Goal: Task Accomplishment & Management: Manage account settings

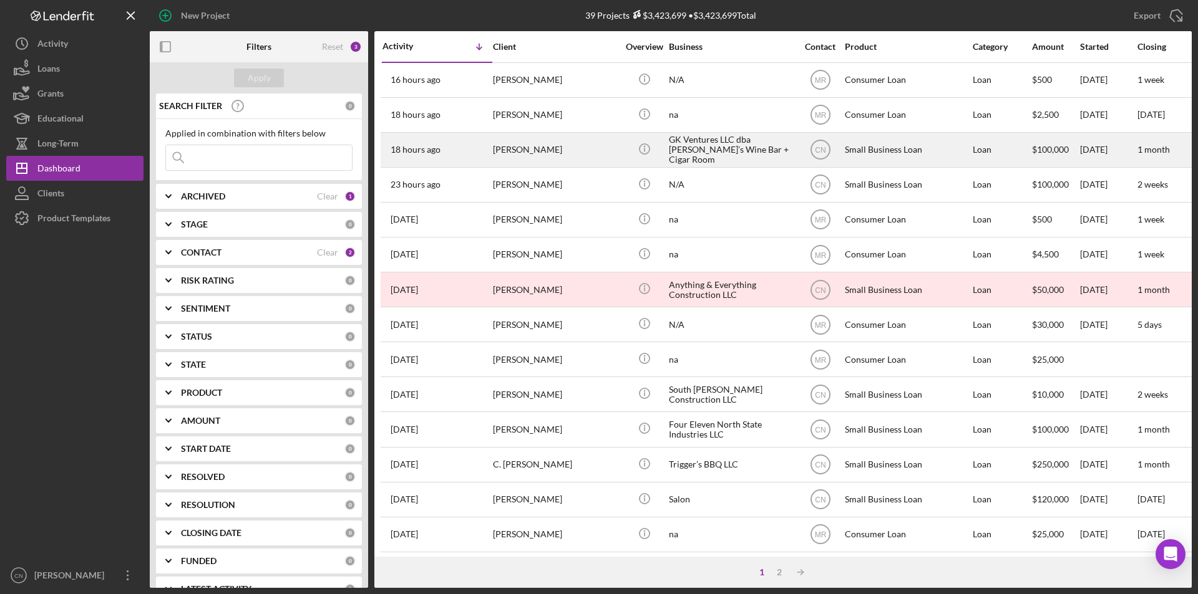
click at [430, 153] on time "18 hours ago" at bounding box center [415, 150] width 50 height 10
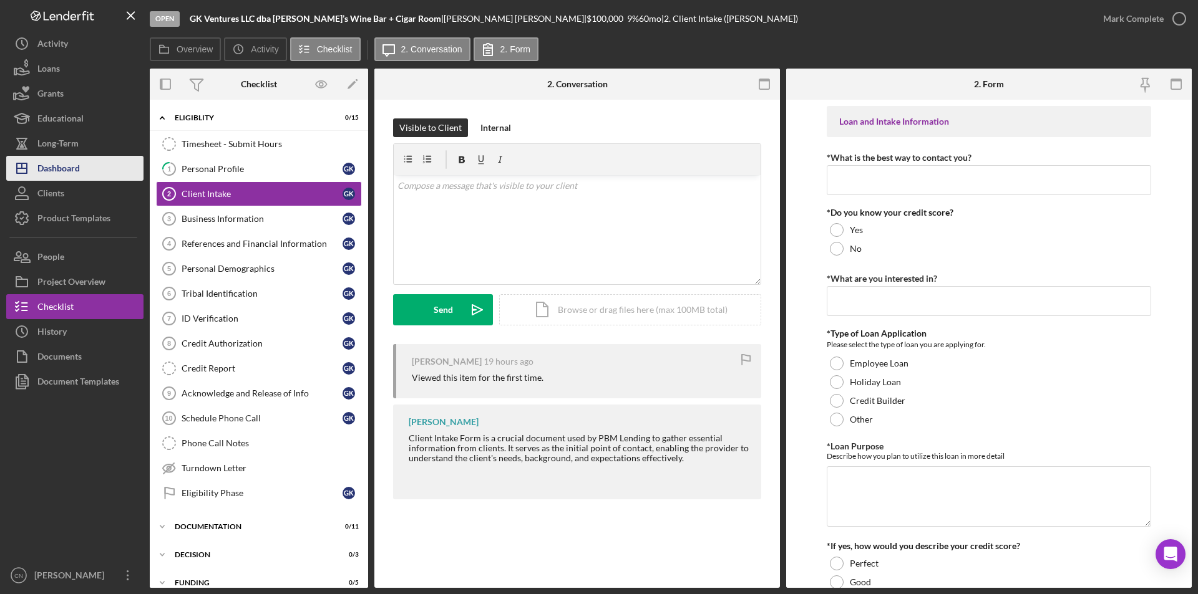
click at [48, 173] on div "Dashboard" at bounding box center [58, 170] width 42 height 28
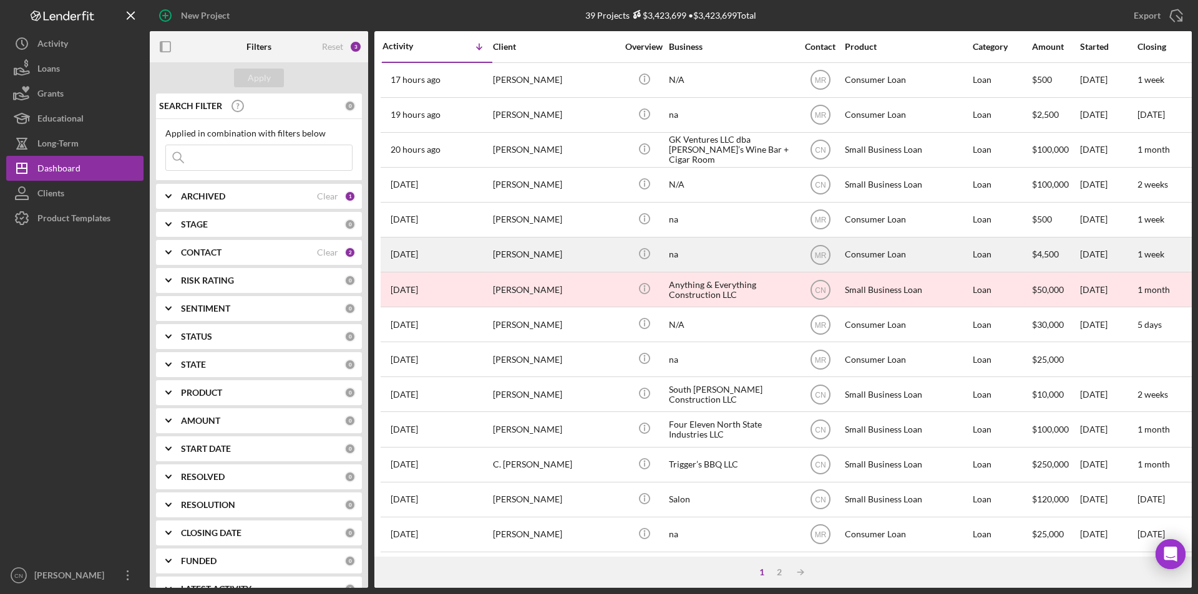
scroll to position [312, 0]
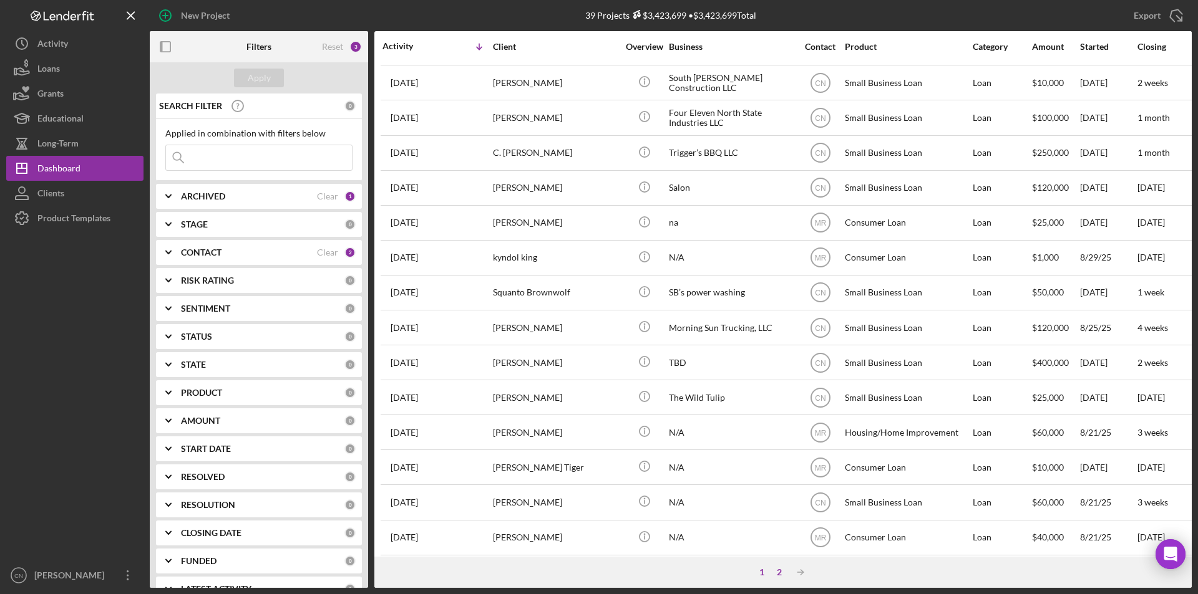
click at [780, 574] on div "2" at bounding box center [778, 573] width 17 height 10
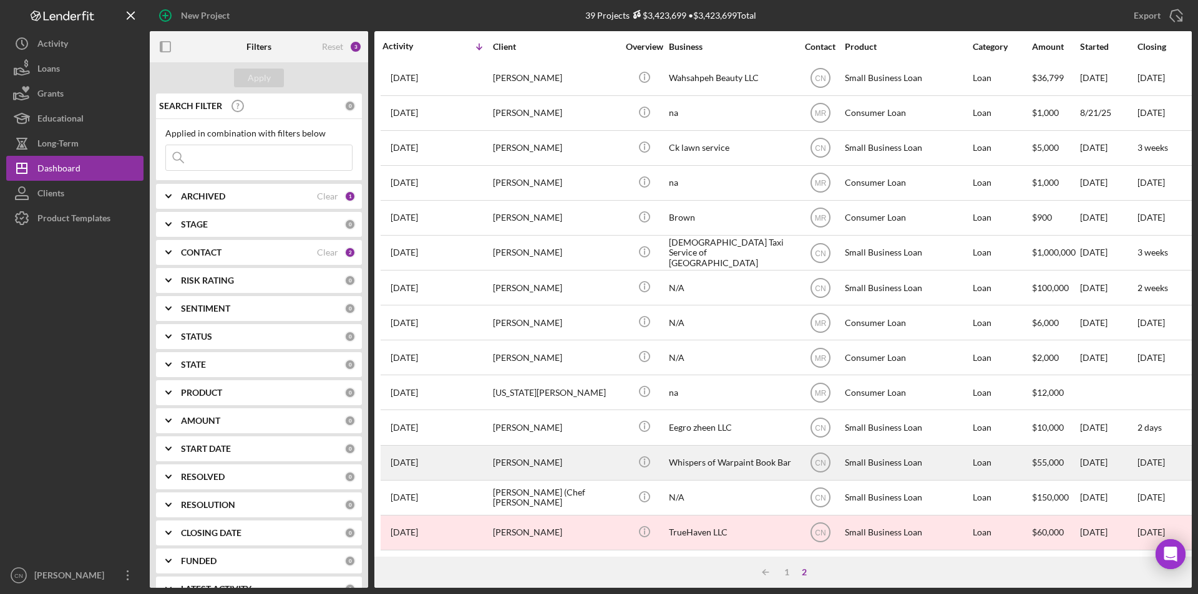
scroll to position [0, 0]
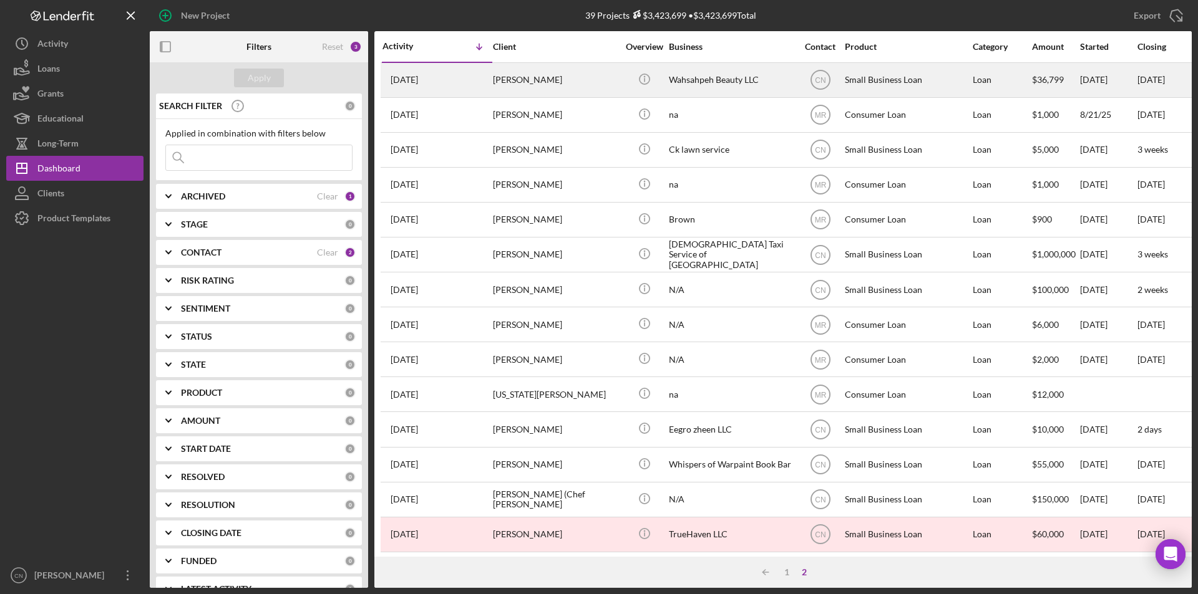
click at [516, 74] on div "[PERSON_NAME]" at bounding box center [555, 80] width 125 height 33
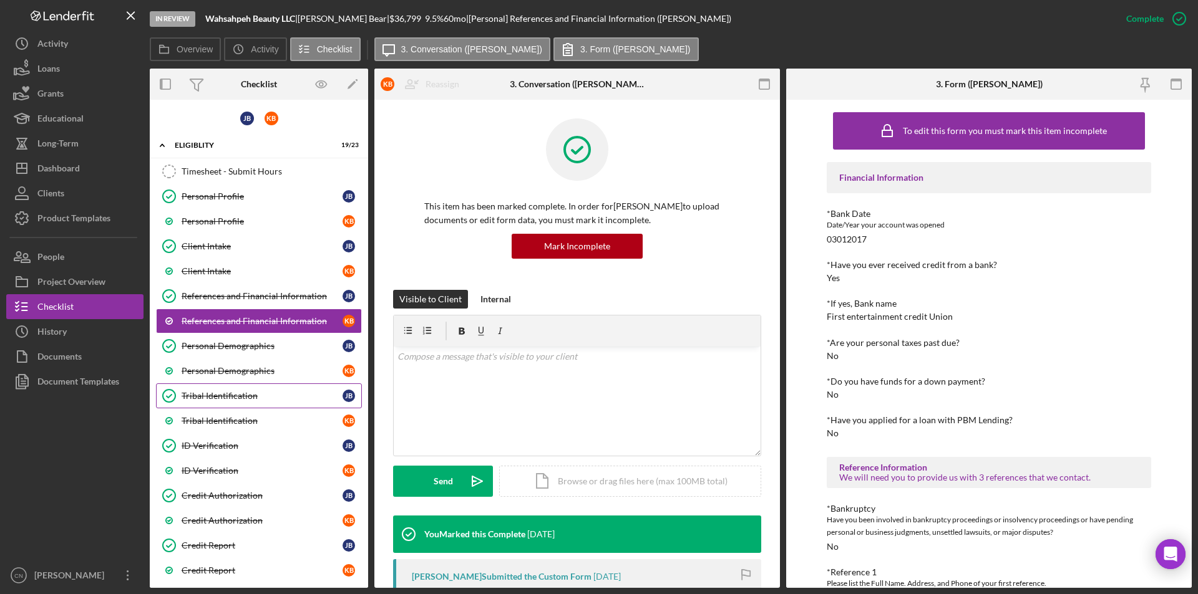
click at [231, 400] on div "Tribal Identification" at bounding box center [262, 396] width 161 height 10
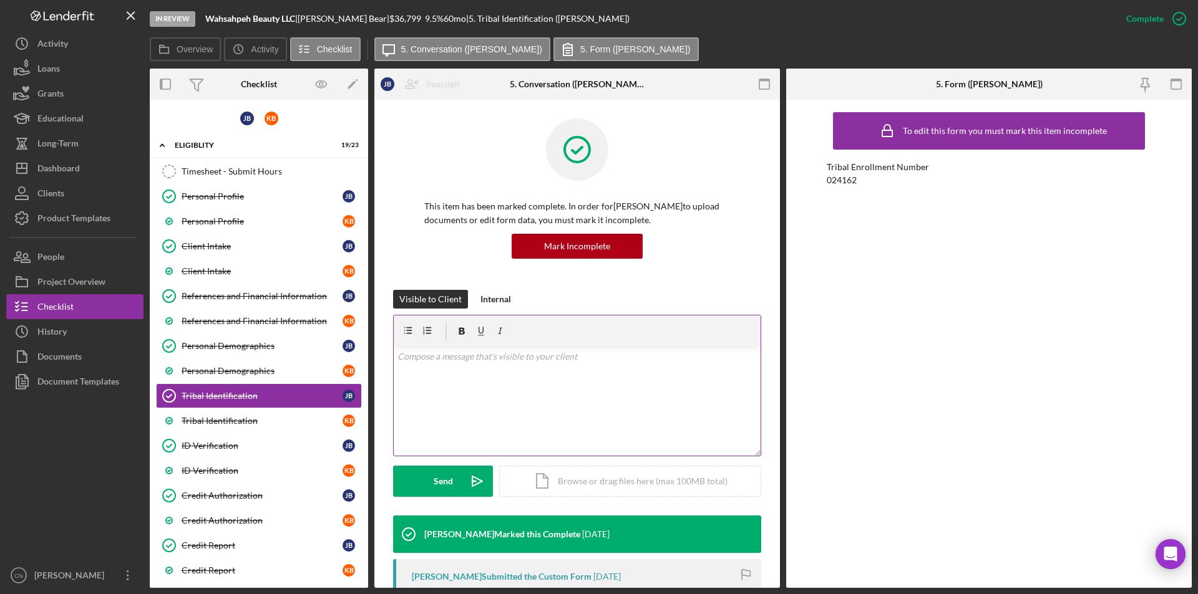
scroll to position [236, 0]
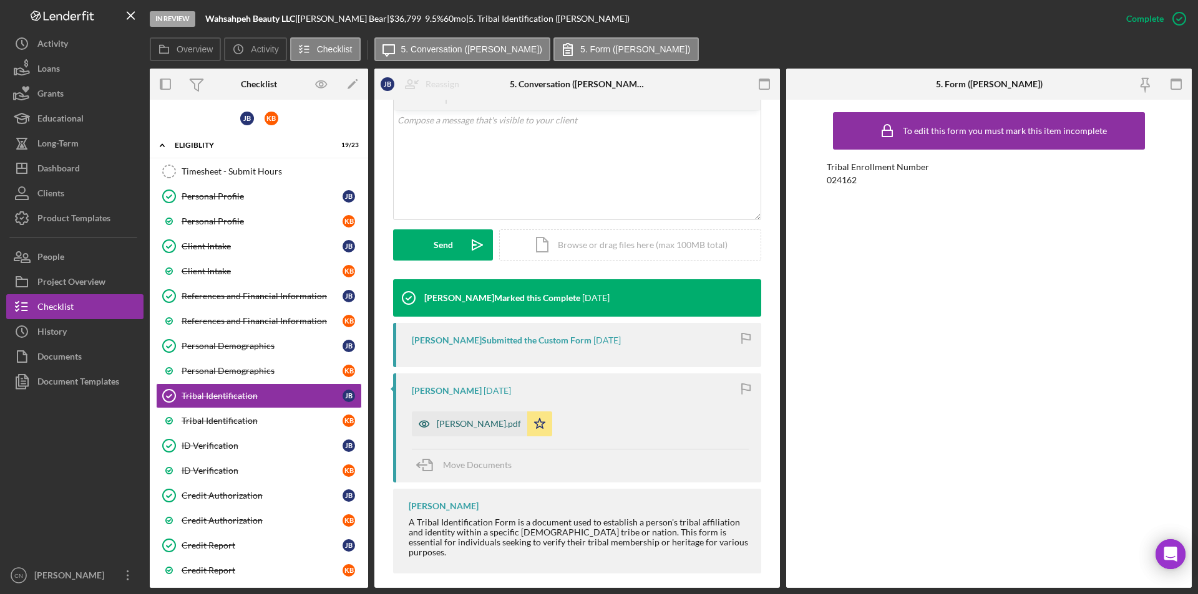
click at [467, 421] on div "[PERSON_NAME].pdf" at bounding box center [479, 424] width 84 height 10
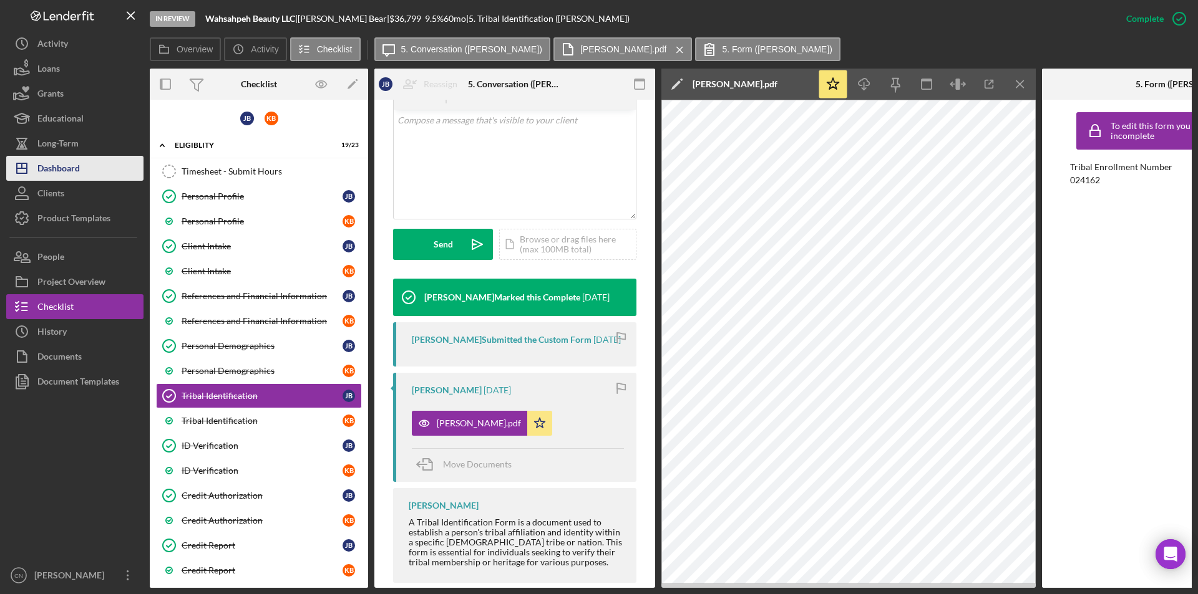
click at [52, 173] on div "Dashboard" at bounding box center [58, 170] width 42 height 28
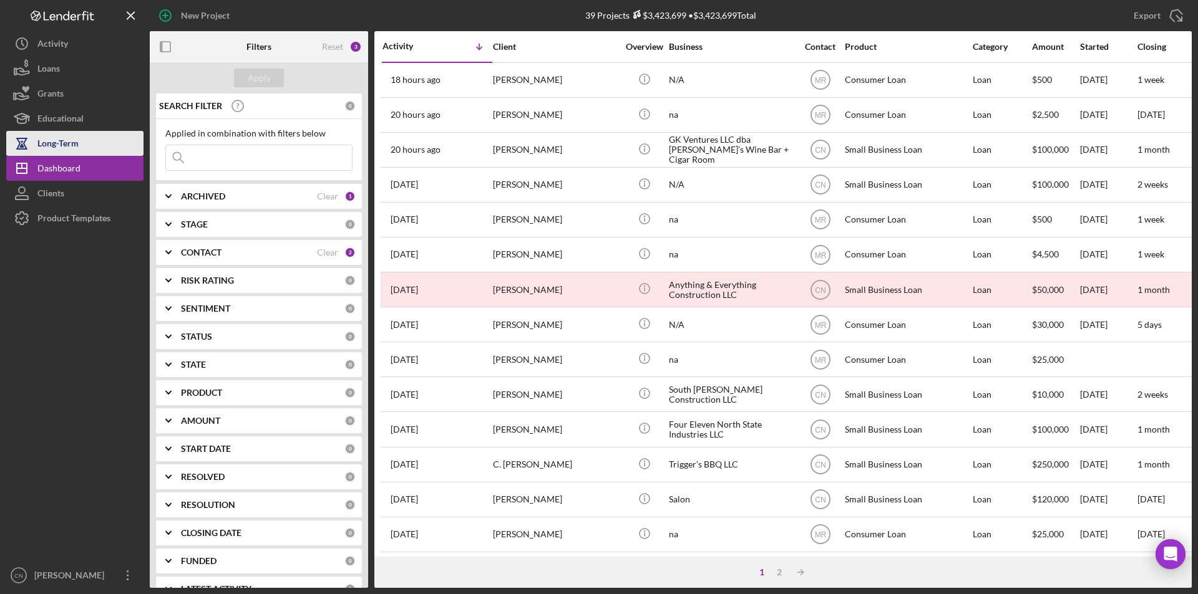
click at [53, 145] on div "Long-Term" at bounding box center [57, 145] width 41 height 28
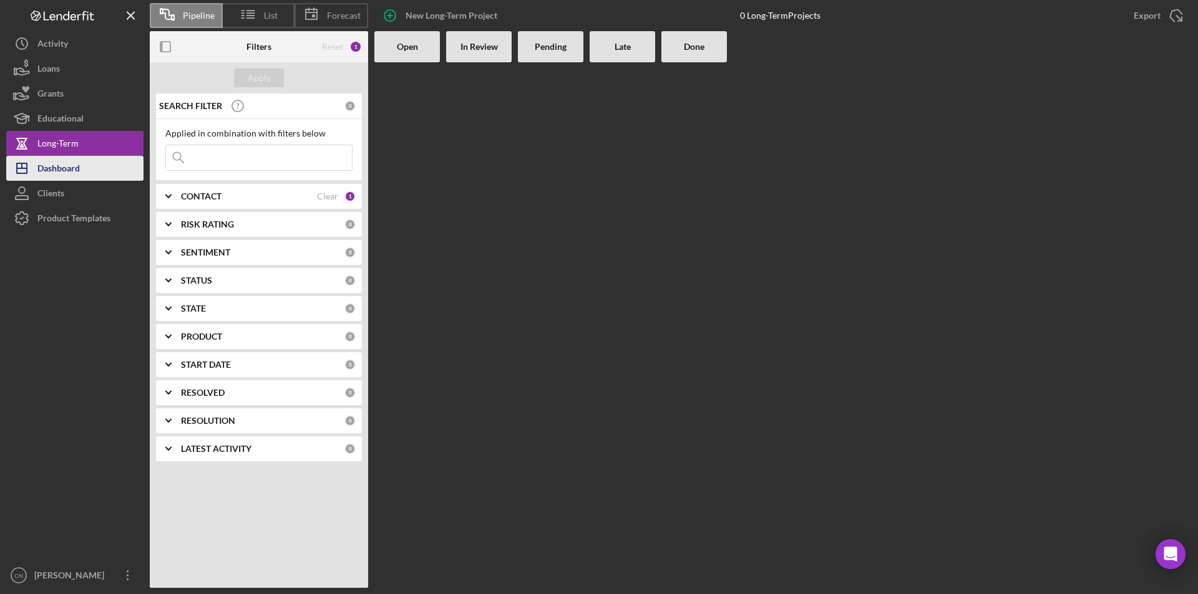
click at [53, 166] on div "Dashboard" at bounding box center [58, 170] width 42 height 28
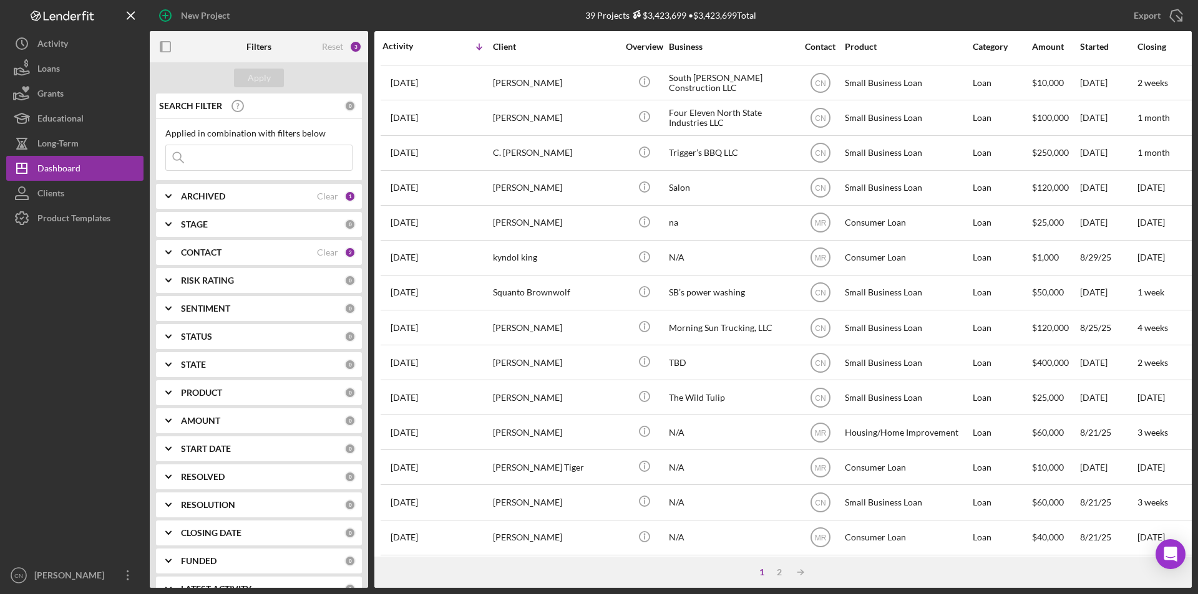
scroll to position [396, 0]
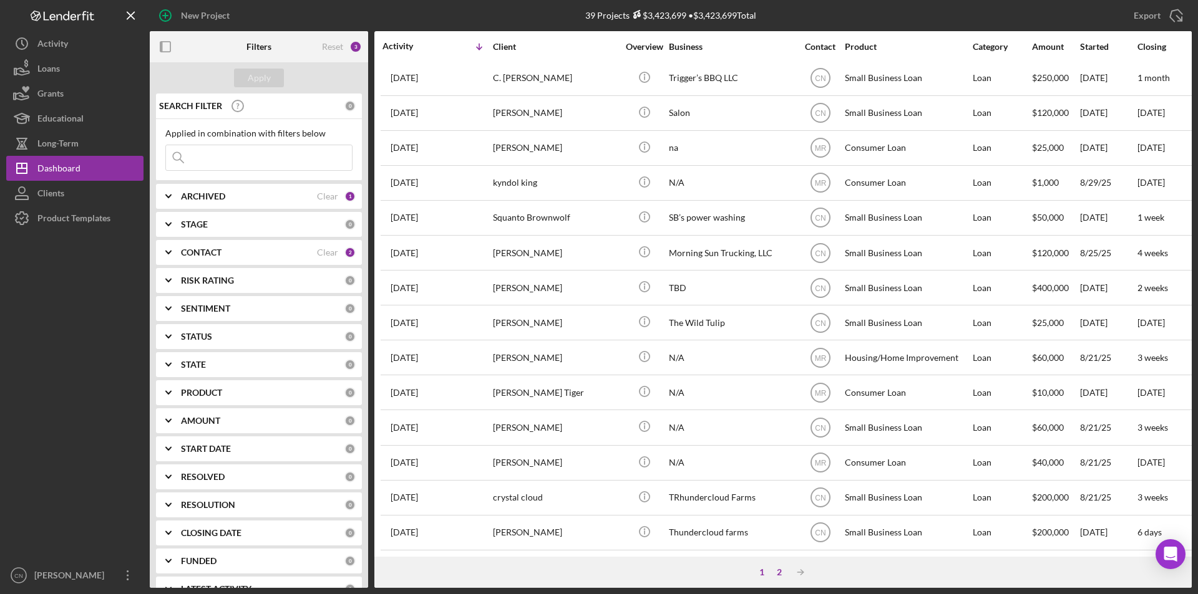
click at [778, 571] on div "2" at bounding box center [778, 573] width 17 height 10
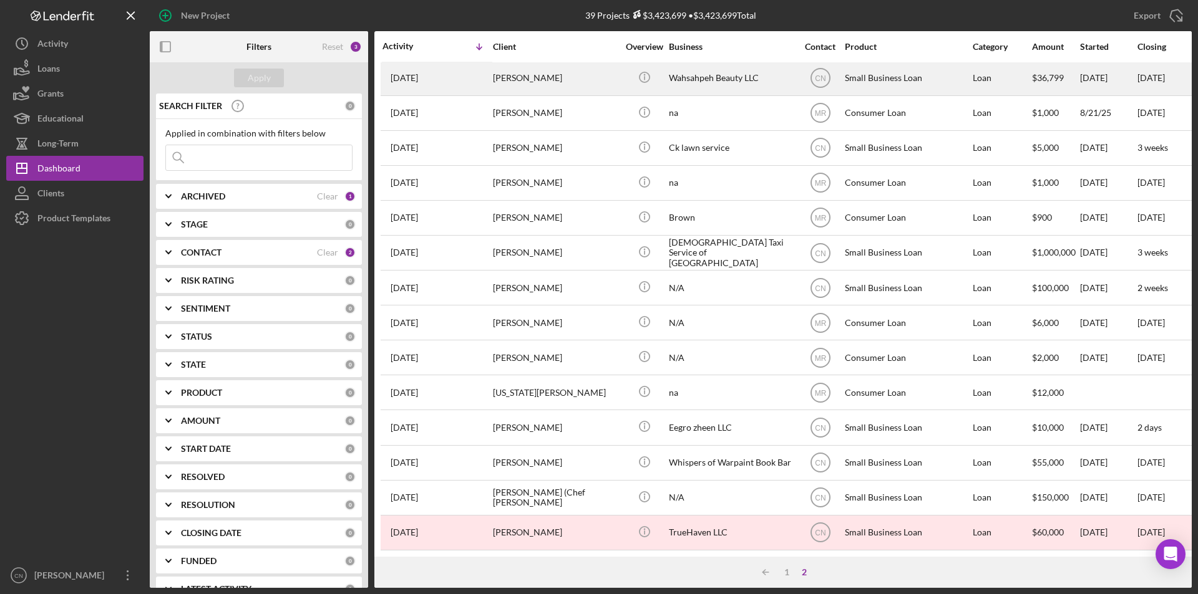
scroll to position [11, 0]
click at [512, 70] on div "Jasmine Bear" at bounding box center [555, 78] width 125 height 33
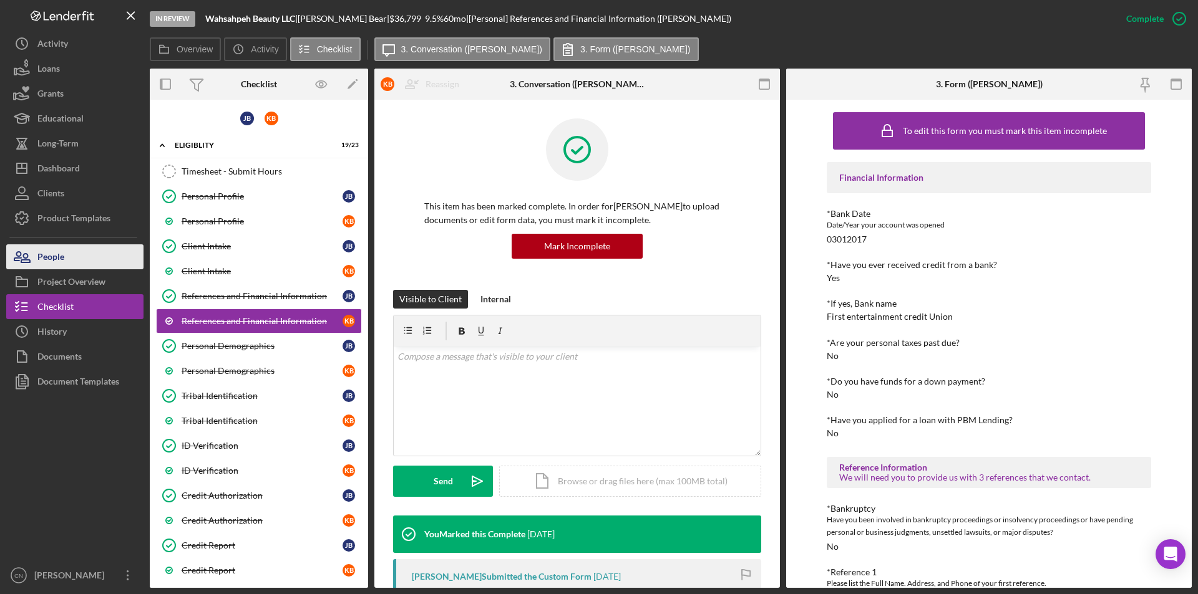
click at [43, 262] on div "People" at bounding box center [50, 259] width 27 height 28
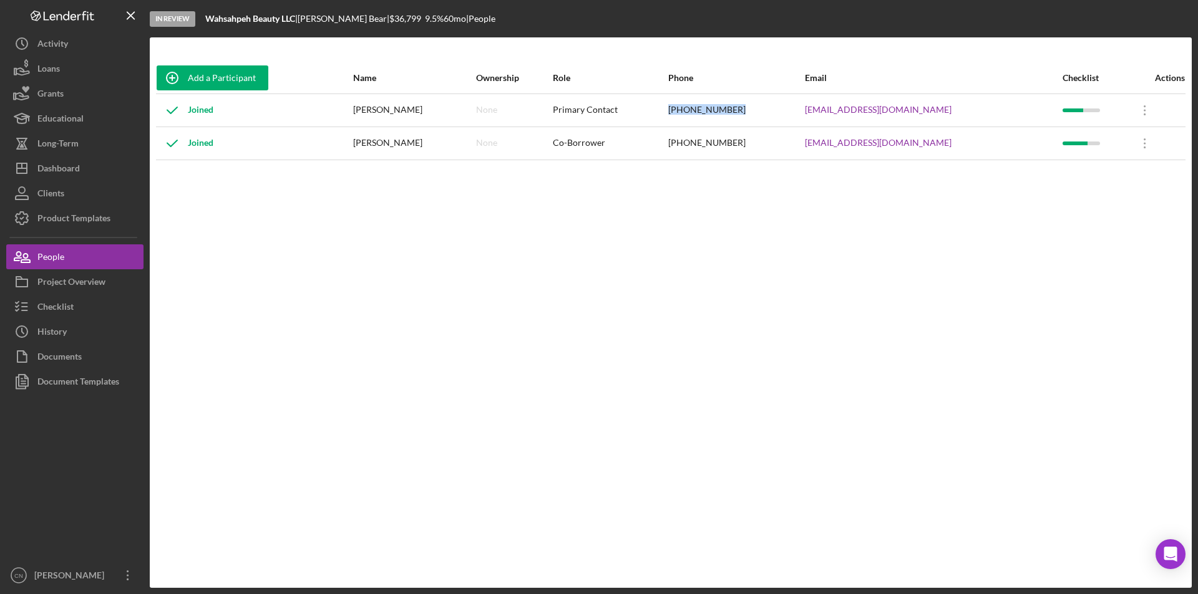
drag, startPoint x: 673, startPoint y: 109, endPoint x: 742, endPoint y: 111, distance: 68.6
click at [742, 111] on tr "Joined Jasmine Bear None Primary Contact (918) 500-5888 jasminebear@wahsahpehbe…" at bounding box center [670, 110] width 1029 height 33
click at [42, 308] on div "Checklist" at bounding box center [55, 308] width 36 height 28
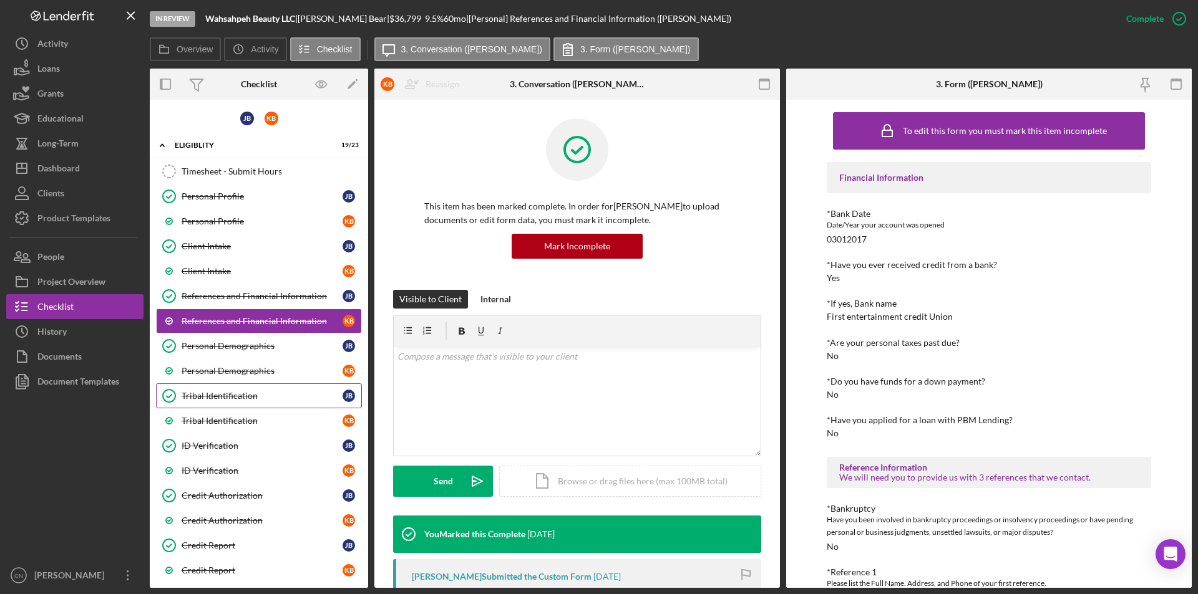
click at [215, 398] on div "Tribal Identification" at bounding box center [262, 396] width 161 height 10
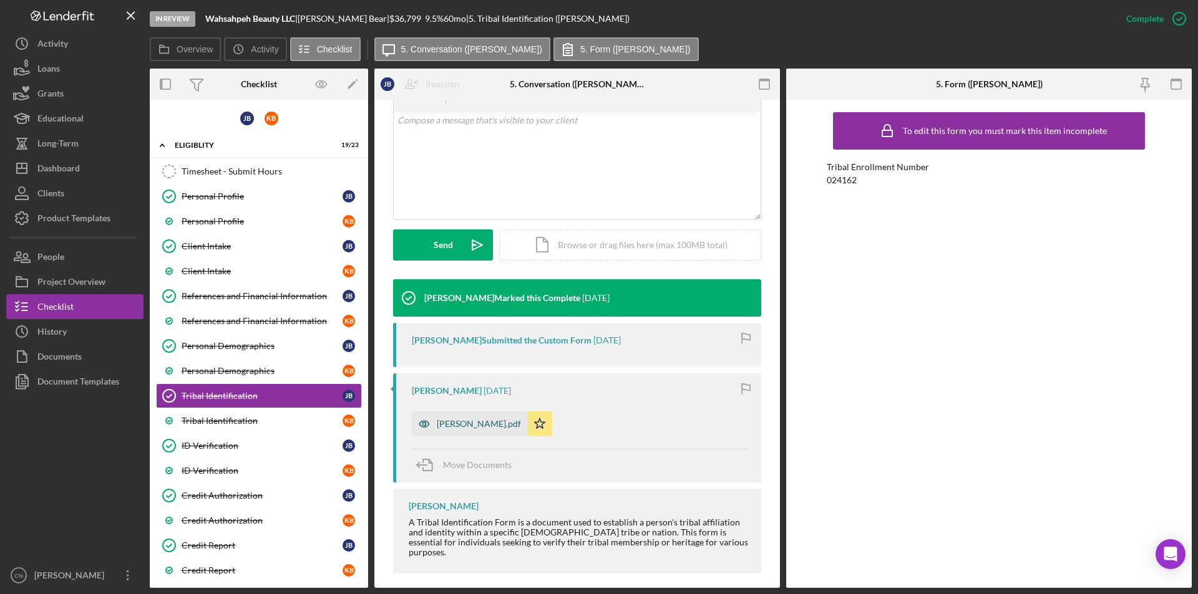
click at [458, 429] on div "Jasmine Cards.pdf" at bounding box center [479, 424] width 84 height 10
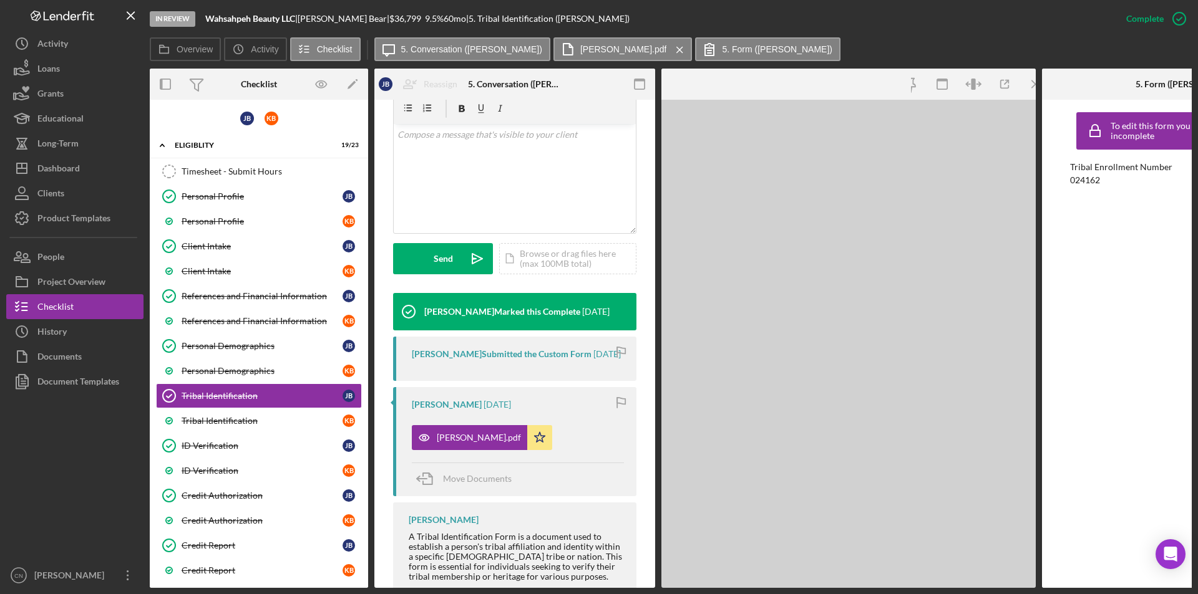
scroll to position [251, 0]
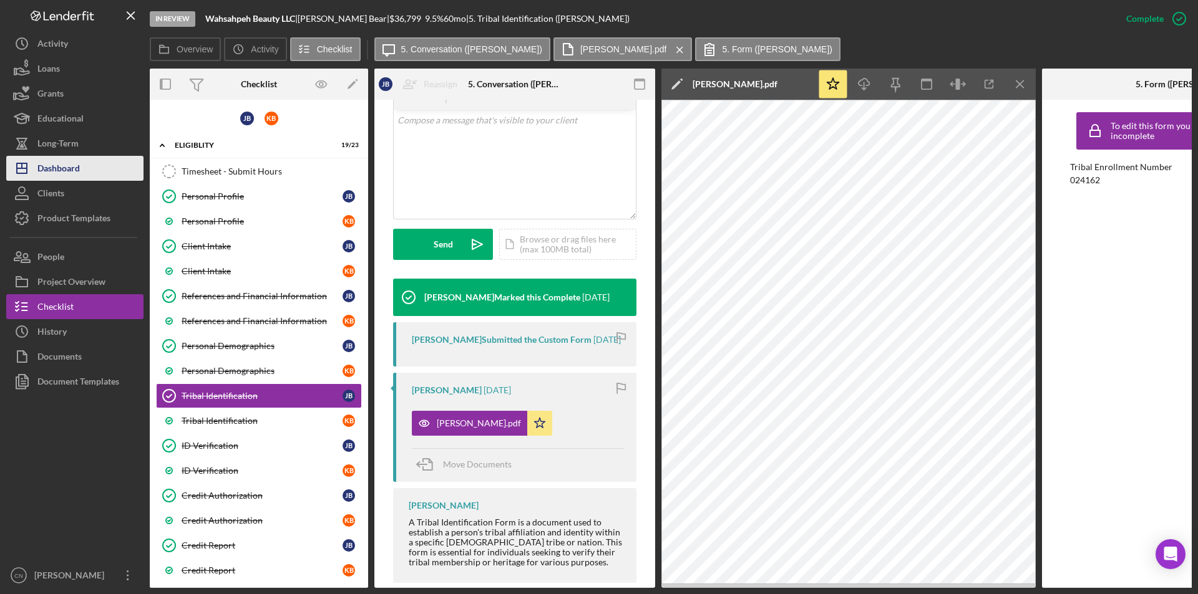
click at [59, 168] on div "Dashboard" at bounding box center [58, 170] width 42 height 28
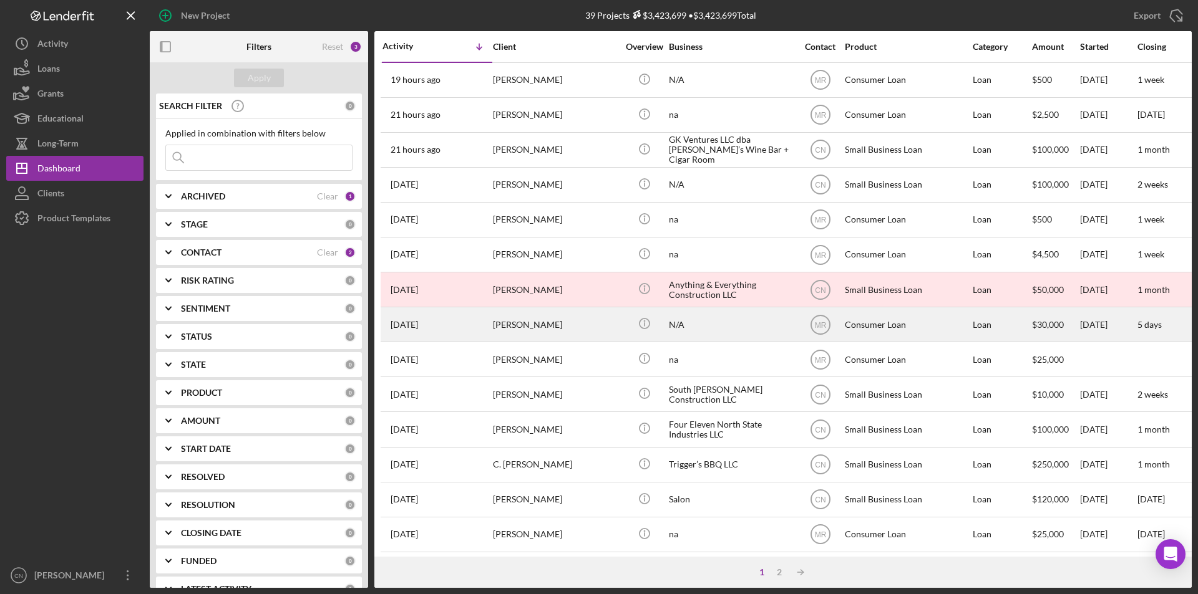
click at [589, 334] on div "[PERSON_NAME]" at bounding box center [555, 324] width 125 height 33
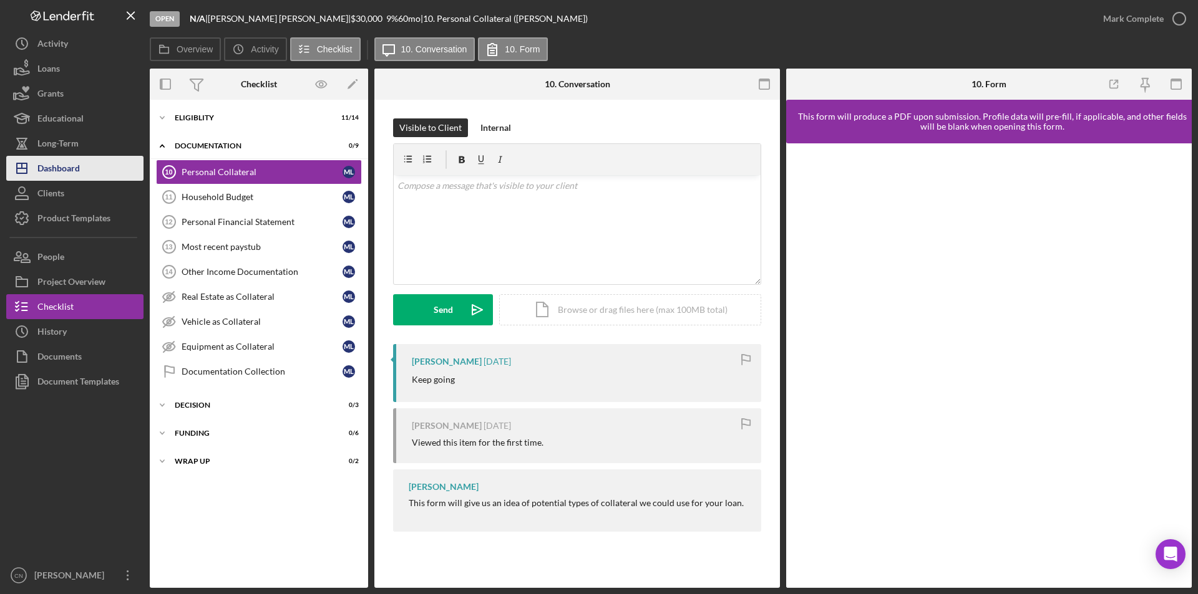
click at [54, 163] on div "Dashboard" at bounding box center [58, 170] width 42 height 28
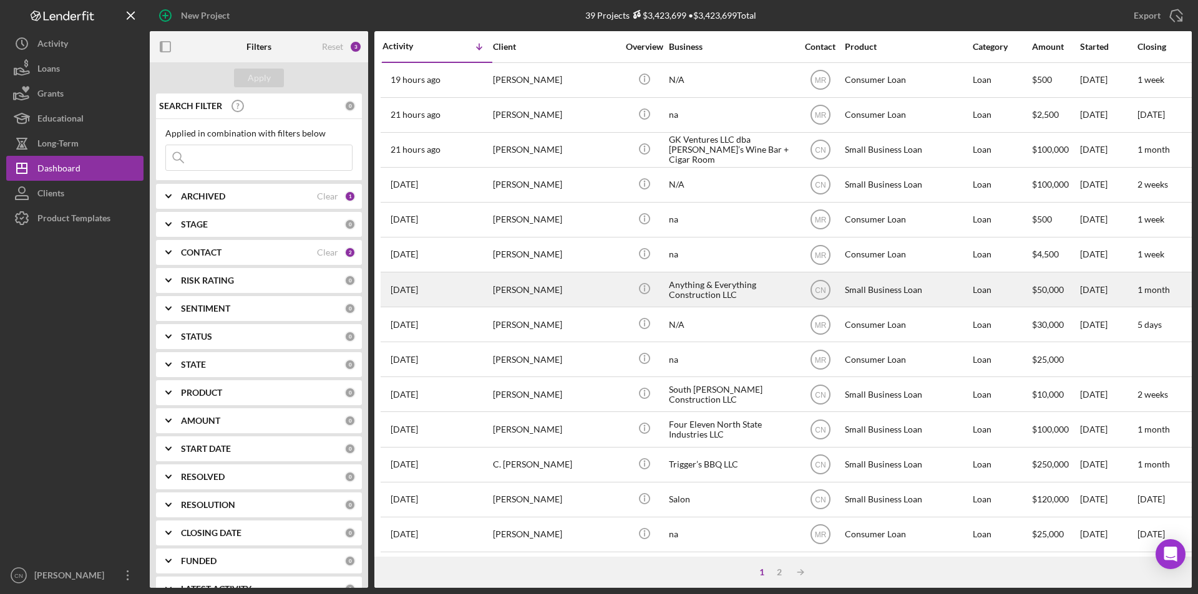
click at [6, 156] on button "Icon/Dashboard Dashboard" at bounding box center [74, 168] width 137 height 25
